Goal: Information Seeking & Learning: Check status

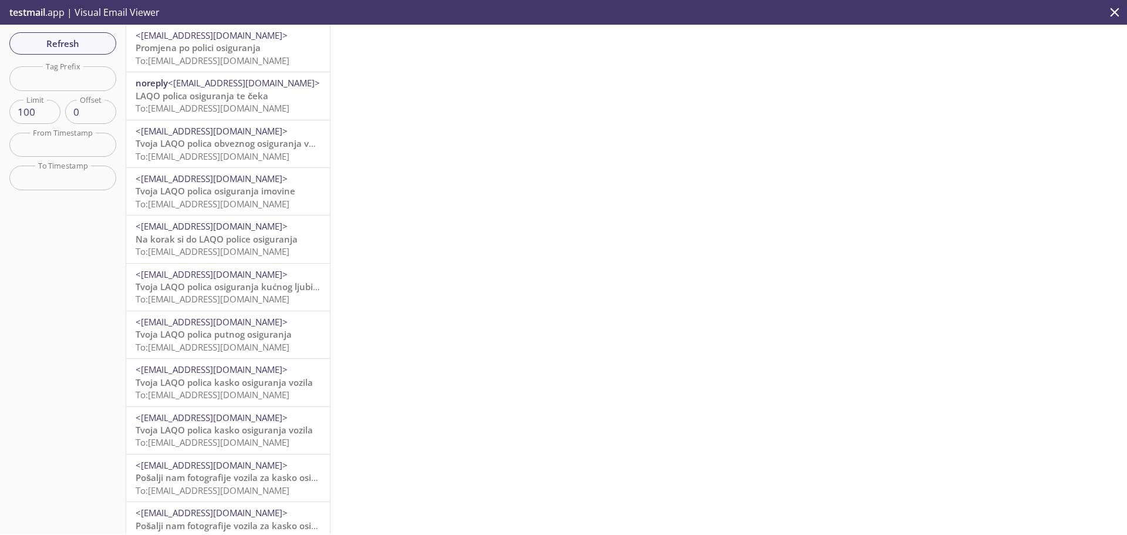
click at [68, 75] on input "text" at bounding box center [62, 78] width 107 height 24
paste input "vutfigynk7tye_ex6pyntqhj"
type input "vutfigynk7tye_ex6pyntqhj"
click at [68, 41] on span "Refresh" at bounding box center [63, 43] width 88 height 15
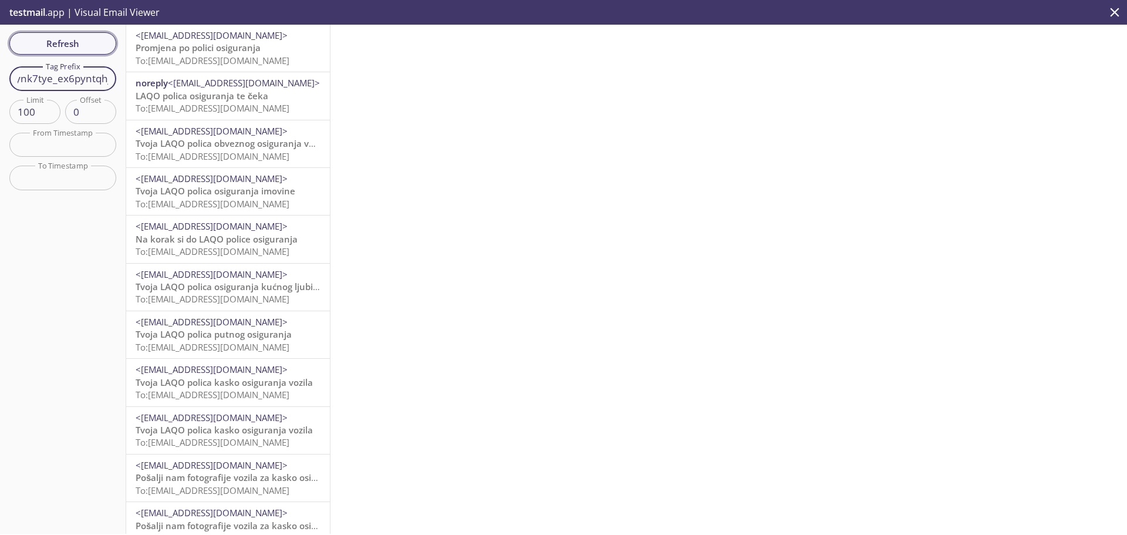
scroll to position [0, 0]
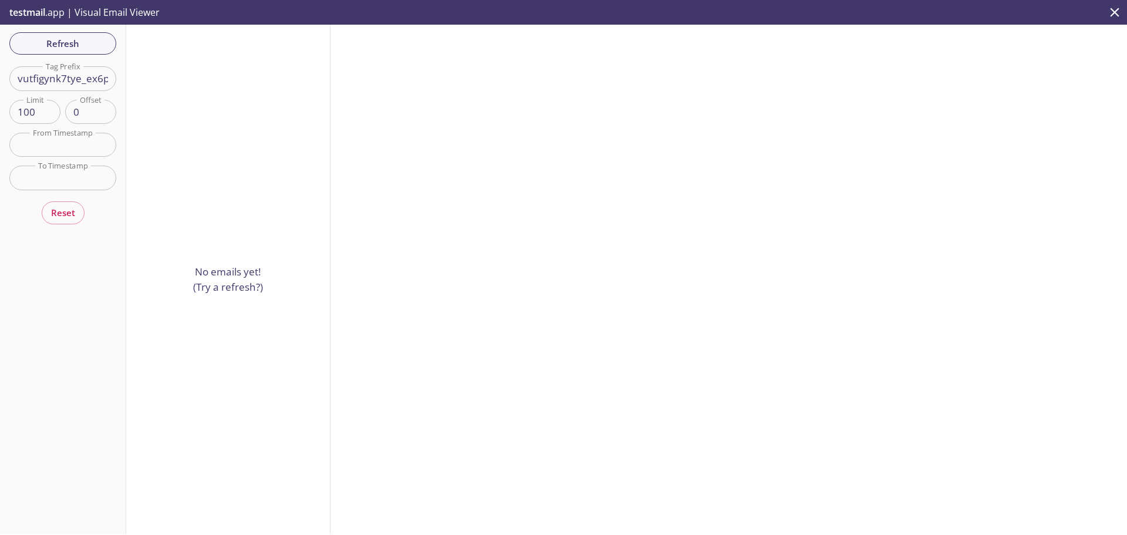
click at [82, 76] on input "vutfigynk7tye_ex6pyntqhj" at bounding box center [62, 78] width 107 height 24
click at [79, 45] on span "Refresh" at bounding box center [63, 43] width 88 height 15
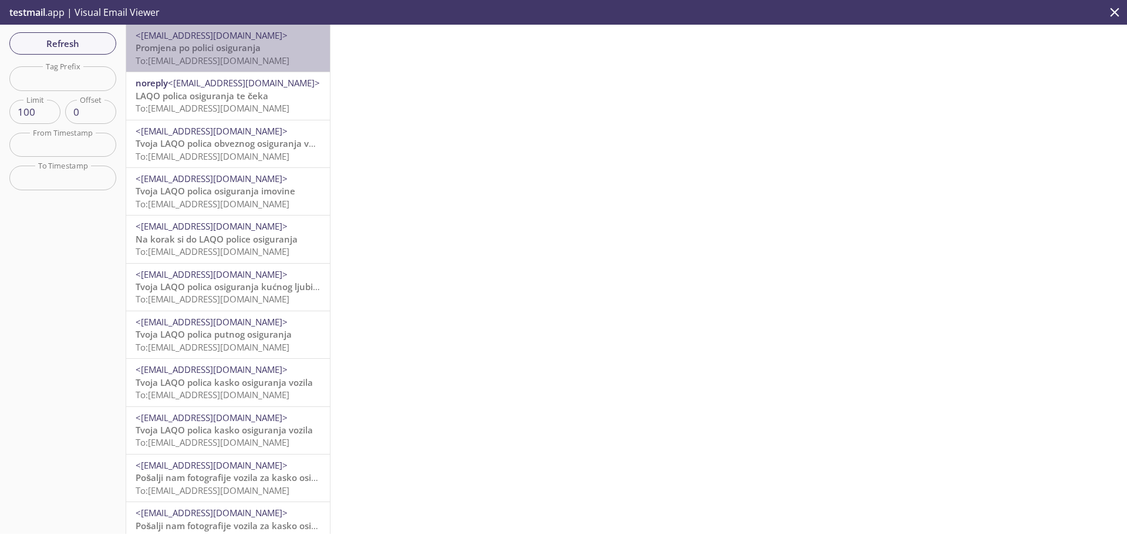
click at [252, 57] on span "To: [EMAIL_ADDRESS][DOMAIN_NAME]" at bounding box center [213, 61] width 154 height 12
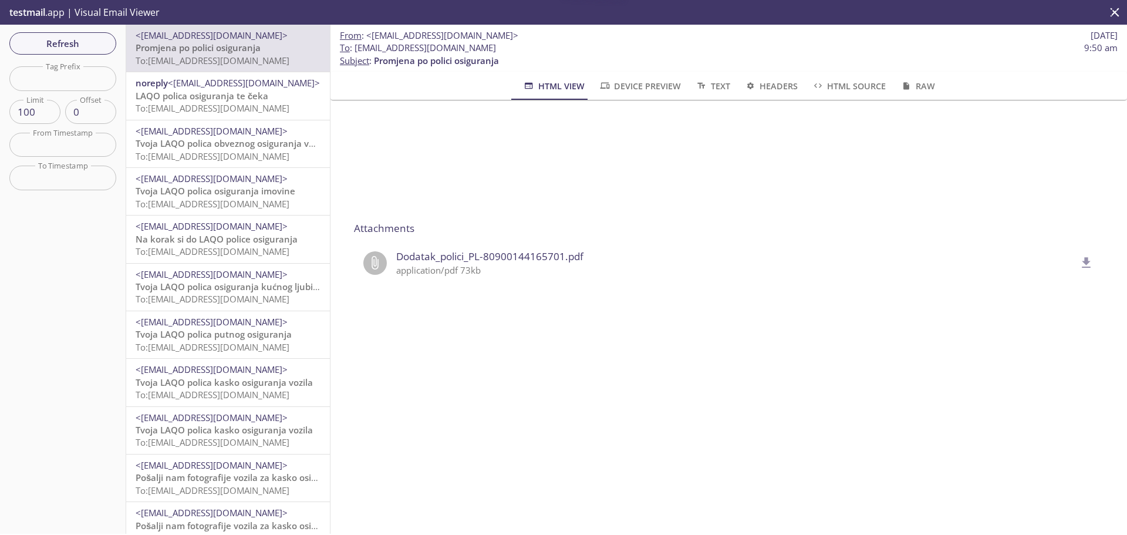
click at [505, 248] on div "Dodatak_polici_PL-80900144165701.pdf application/pdf 73kb" at bounding box center [728, 263] width 749 height 44
click at [502, 253] on span "Dodatak_polici_PL-80900144165701.pdf" at bounding box center [735, 256] width 679 height 15
click at [423, 268] on p "application/pdf 73kb" at bounding box center [735, 270] width 679 height 12
drag, startPoint x: 398, startPoint y: 255, endPoint x: 1079, endPoint y: 261, distance: 680.2
click at [407, 254] on span "Dodatak_polici_PL-80900144165701.pdf" at bounding box center [735, 256] width 679 height 15
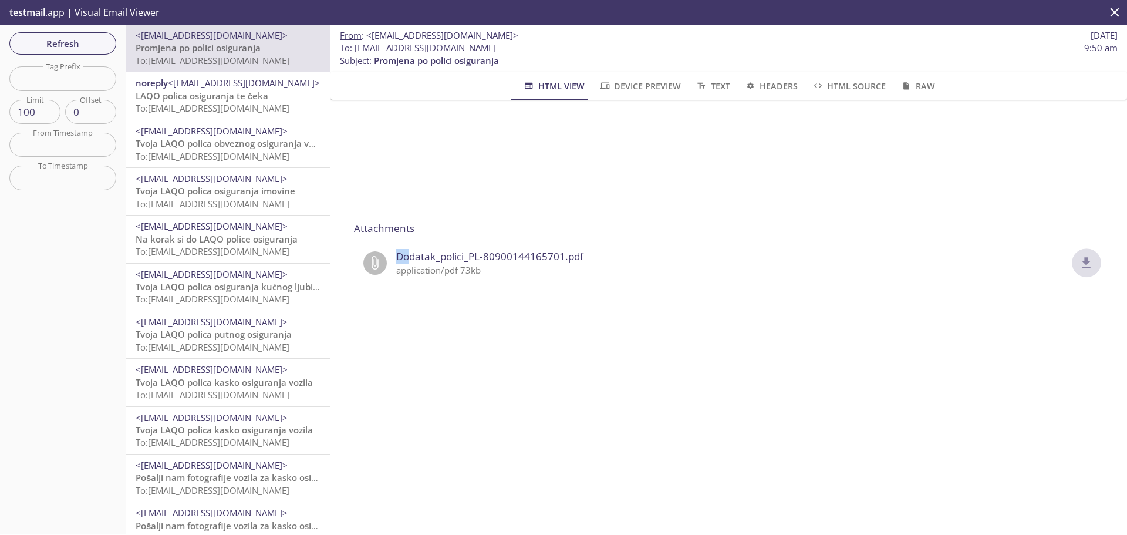
click at [1082, 267] on icon "delete" at bounding box center [1086, 262] width 9 height 11
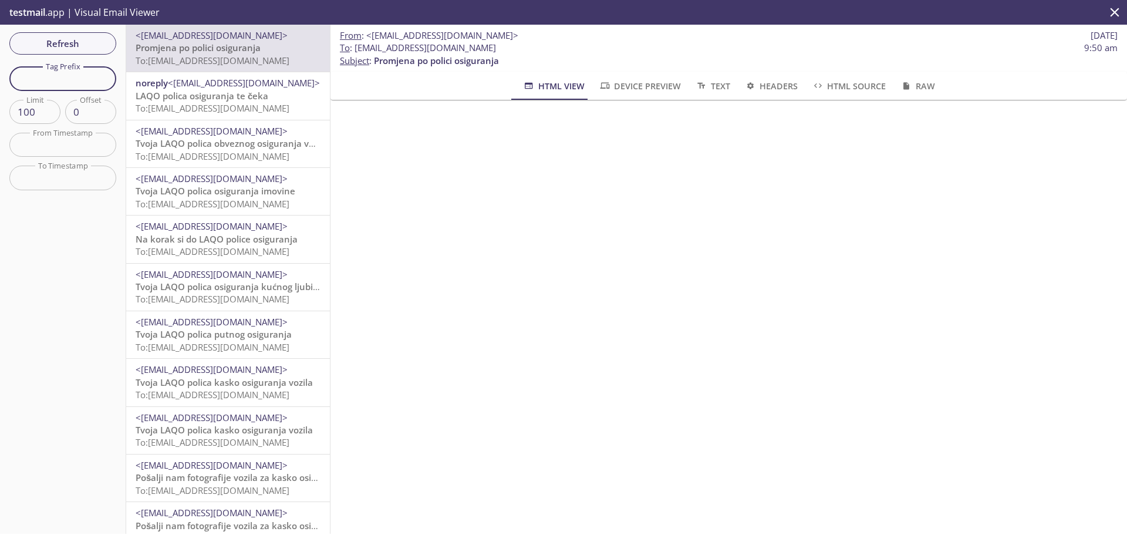
click at [90, 83] on input "text" at bounding box center [62, 78] width 107 height 24
paste input "xkuy9xp8_0lig_pg6c1jslmb"
click at [82, 41] on span "Refresh" at bounding box center [63, 43] width 88 height 15
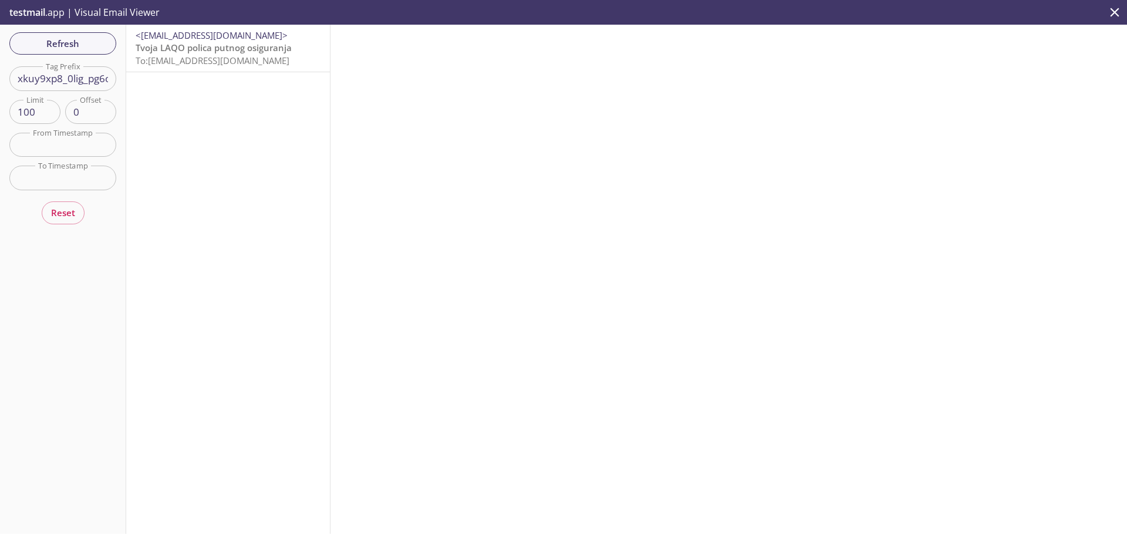
click at [67, 80] on input "xkuy9xp8_0lig_pg6c1jslmb" at bounding box center [62, 78] width 107 height 24
paste input "zyafwne8_r_t00_bjblbszs7"
type input "zyafwne8_r_t00_bjblbszs7"
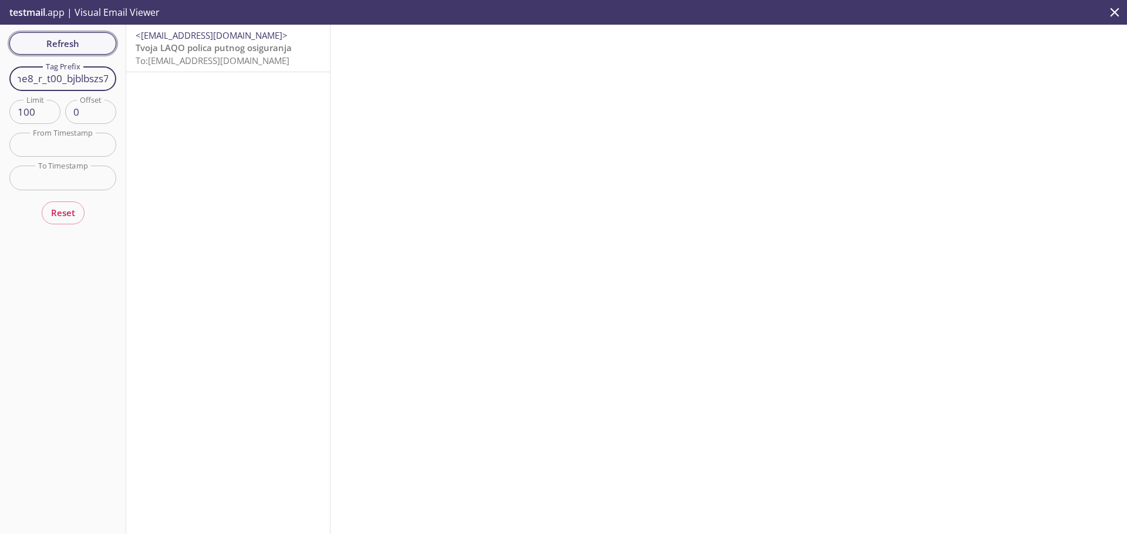
click at [76, 48] on div "Refresh Filters Tag Prefix zyafwne8_r_t00_bjblbszs7 Tag Prefix Limit 100 Limit …" at bounding box center [63, 279] width 126 height 509
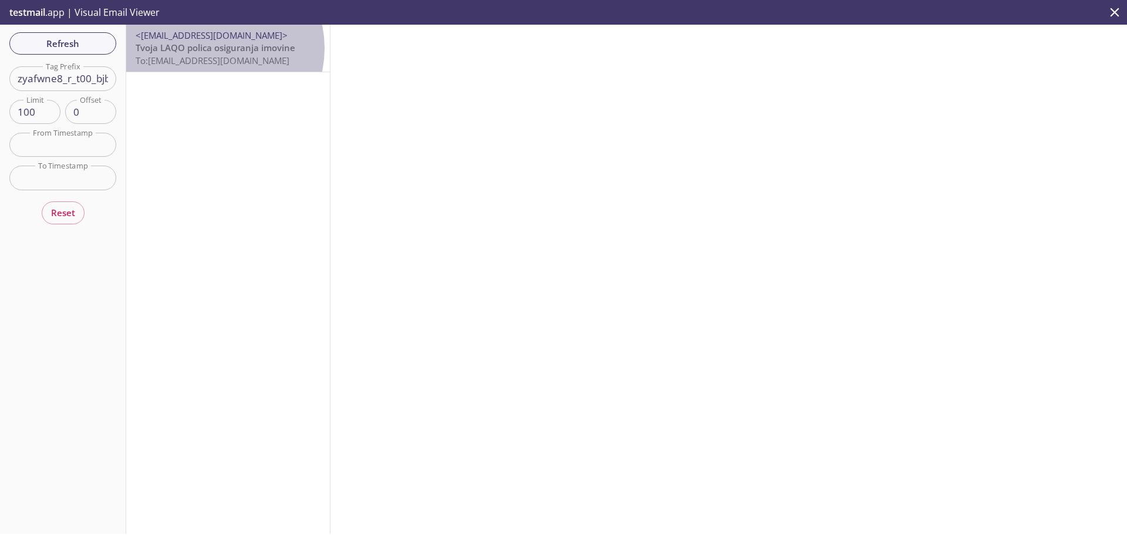
click at [215, 48] on span "Tvoja LAQO polica osiguranja imovine" at bounding box center [216, 48] width 160 height 12
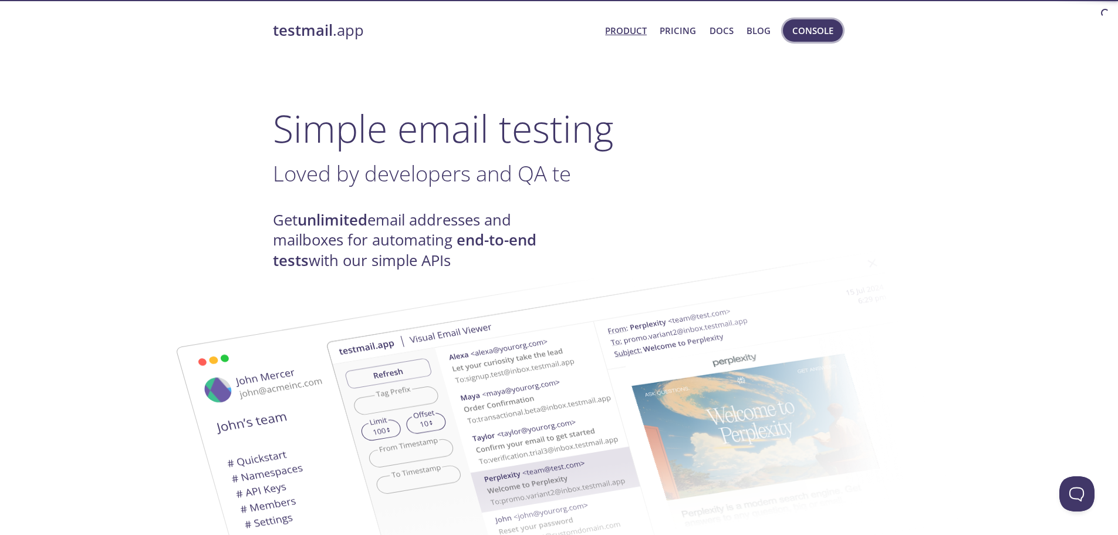
click at [803, 35] on span "Console" at bounding box center [812, 30] width 41 height 15
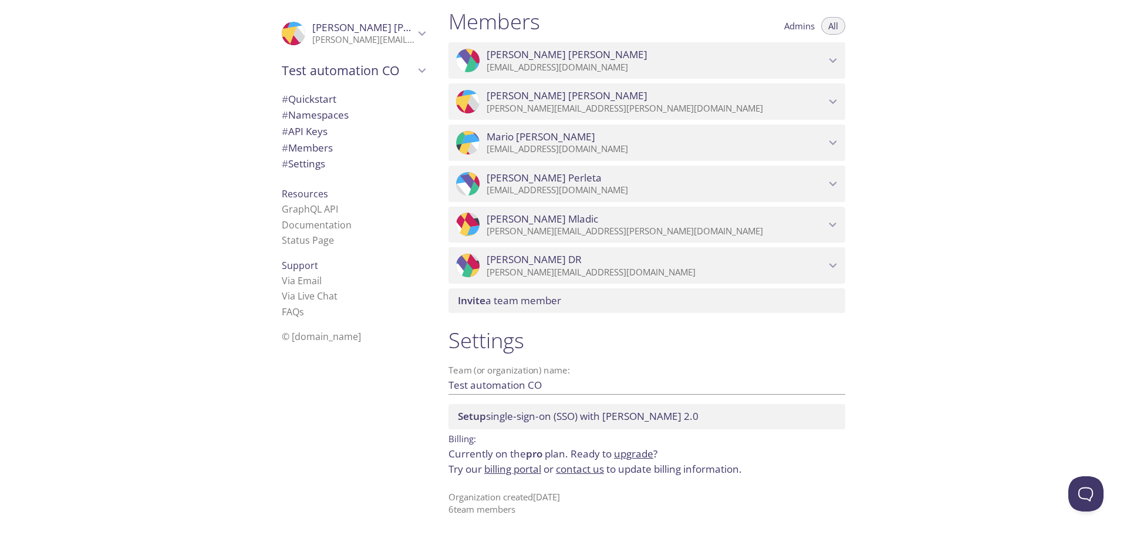
scroll to position [403, 0]
